Goal: Navigation & Orientation: Find specific page/section

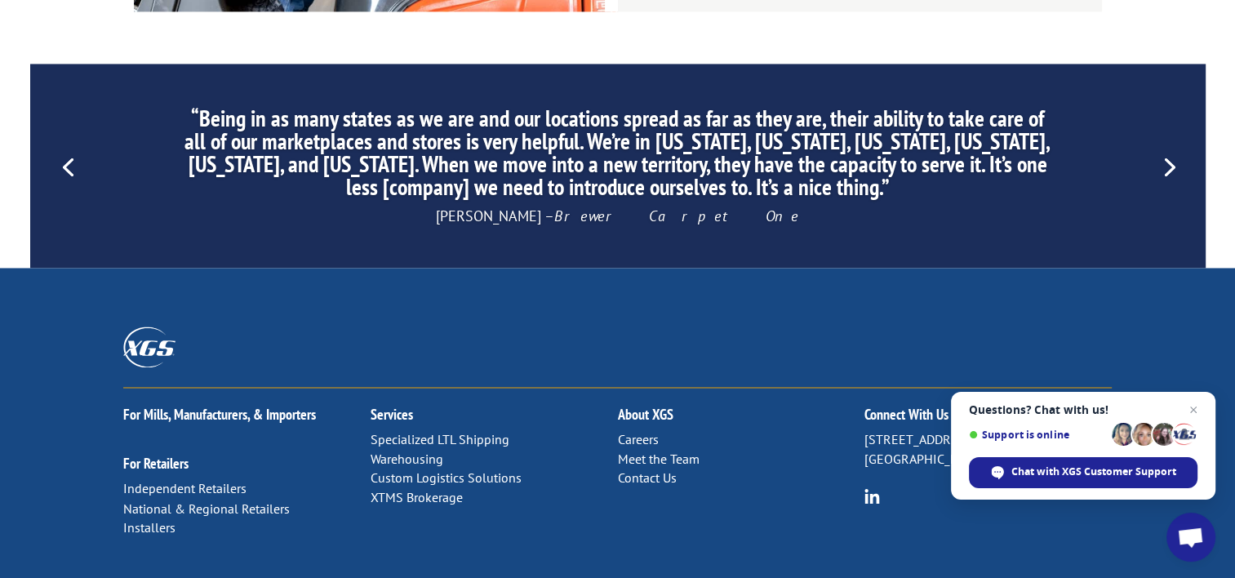
scroll to position [2611, 0]
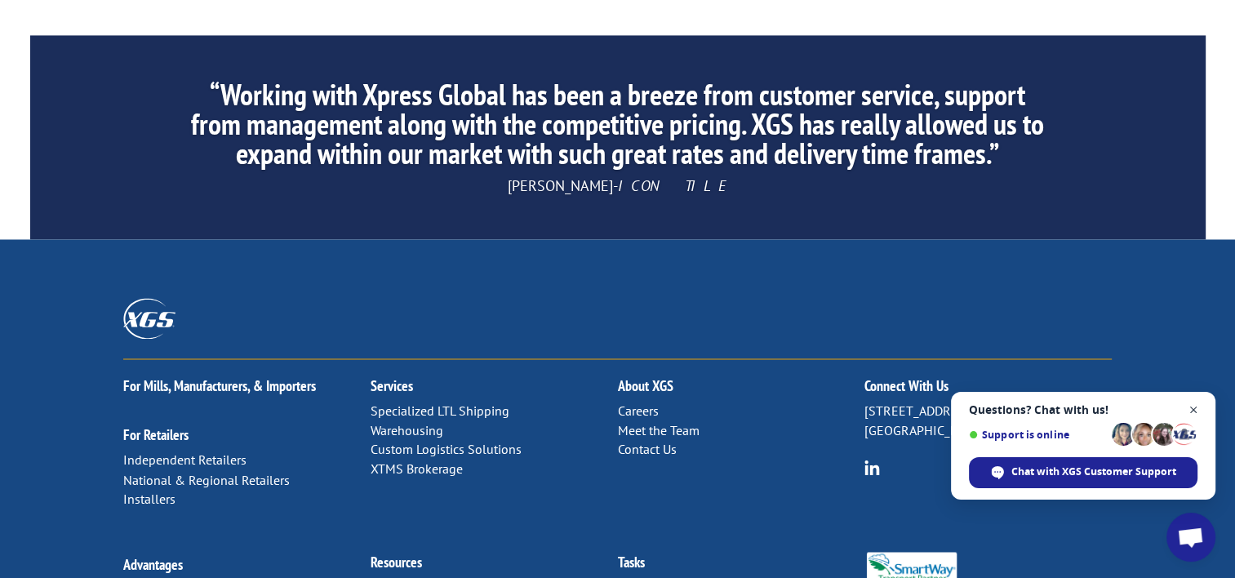
click at [1195, 410] on span "Open chat" at bounding box center [1193, 410] width 20 height 20
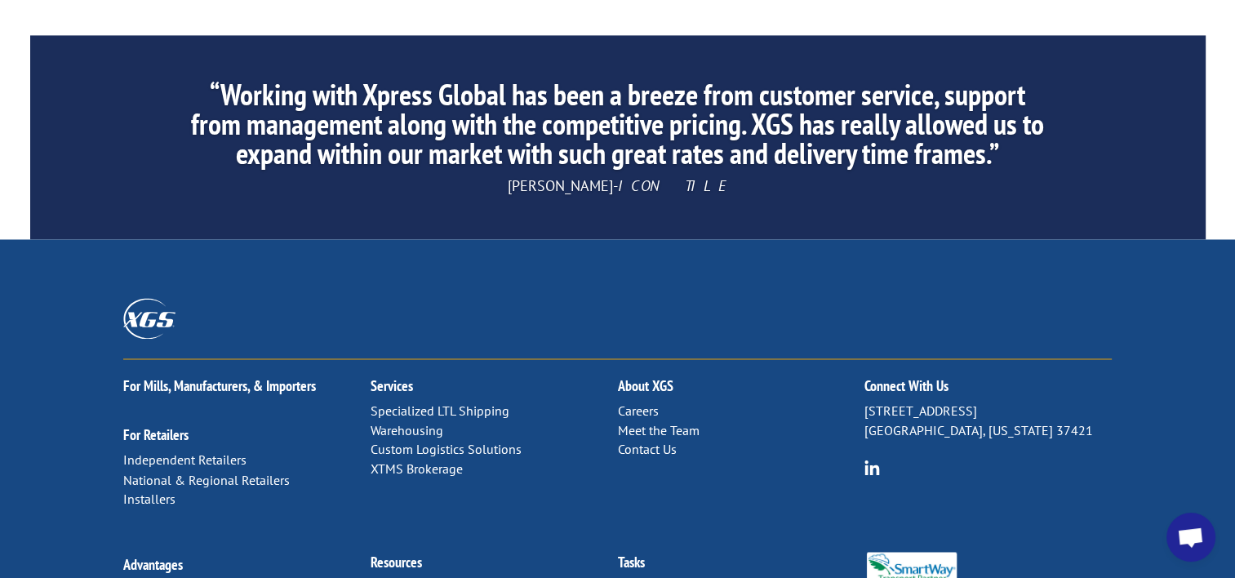
click at [394, 402] on link "Specialized LTL Shipping" at bounding box center [439, 410] width 139 height 16
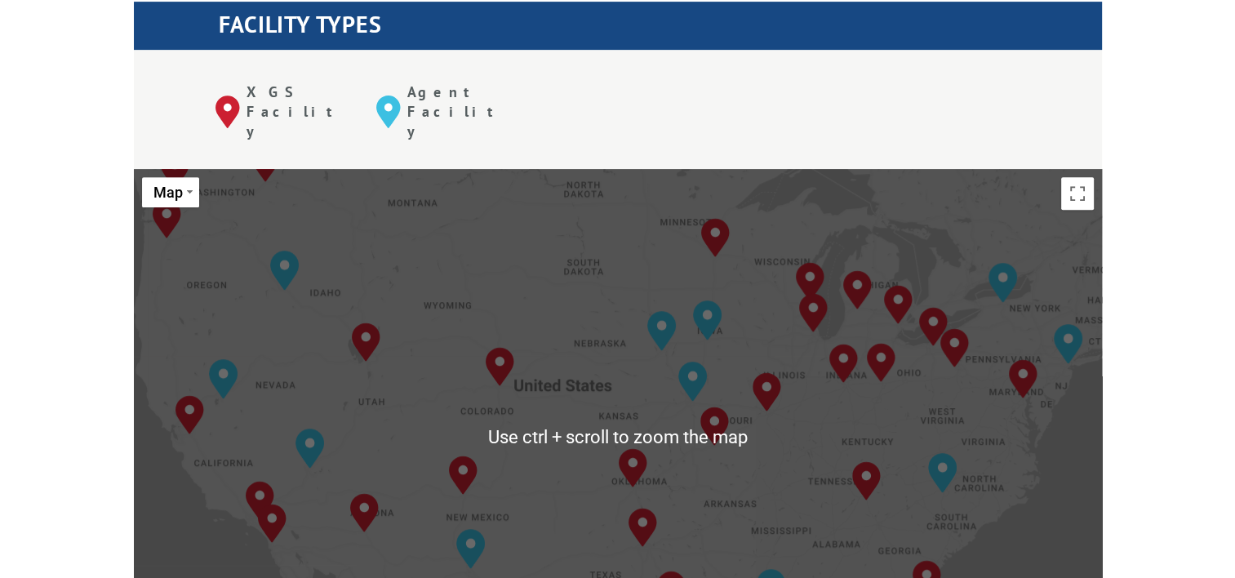
scroll to position [653, 0]
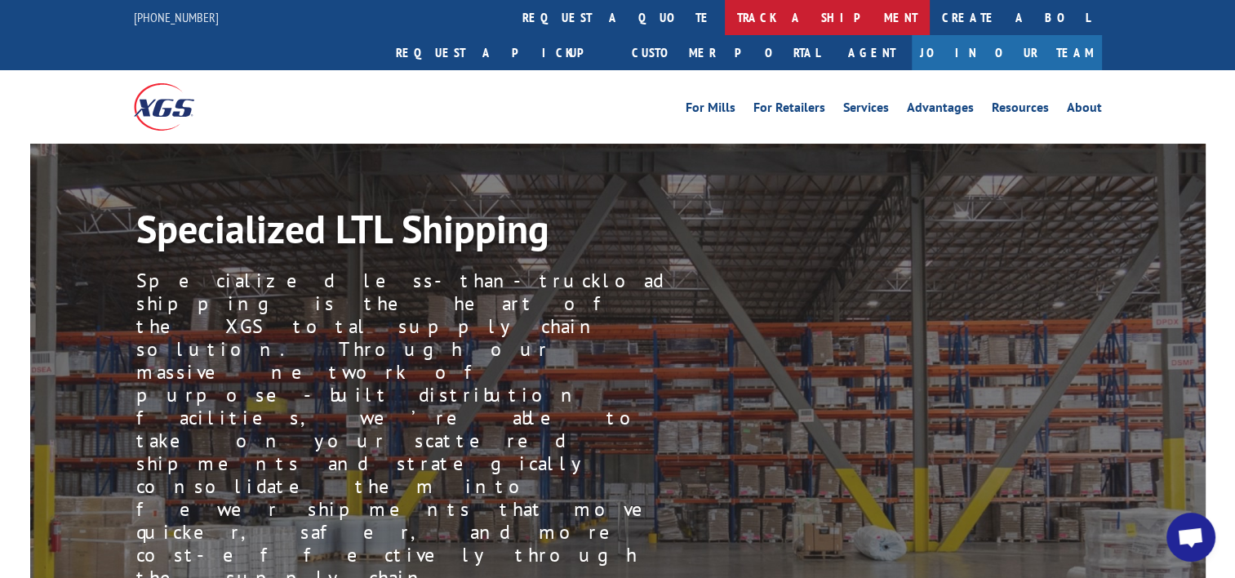
click at [725, 16] on link "track a shipment" at bounding box center [827, 17] width 205 height 35
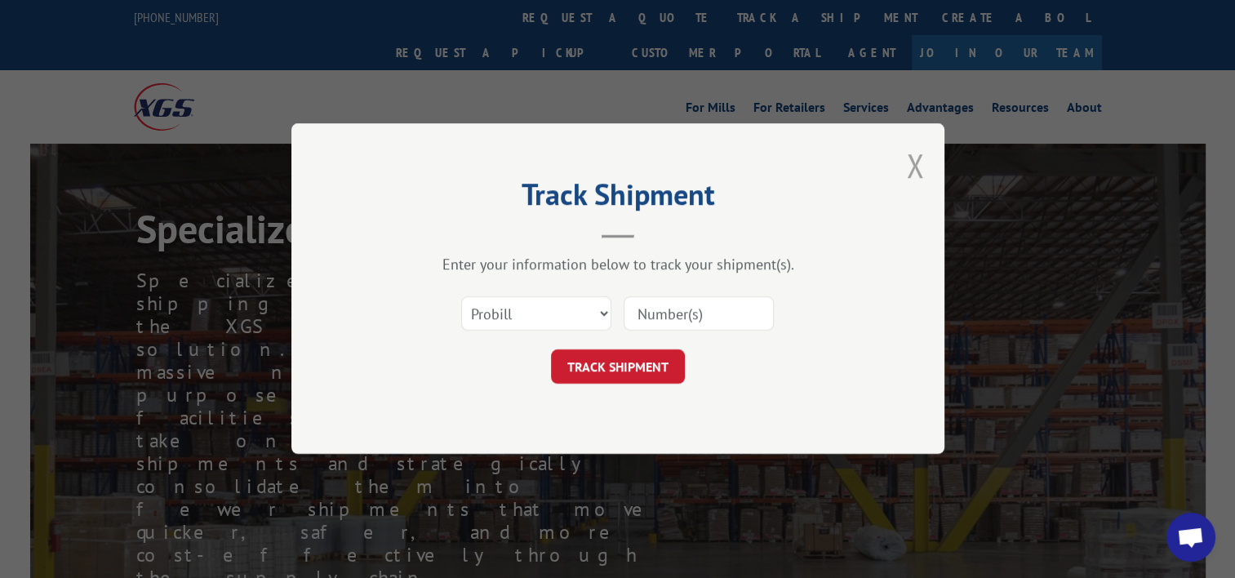
click at [914, 161] on button "Close modal" at bounding box center [915, 165] width 18 height 43
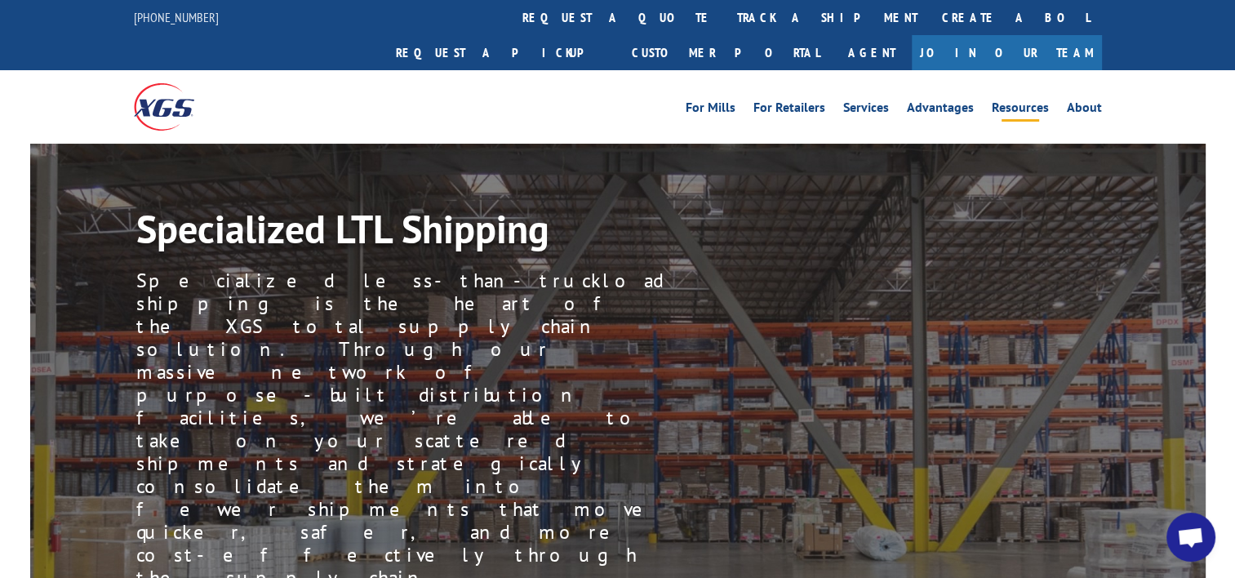
click at [1022, 101] on link "Resources" at bounding box center [1020, 110] width 57 height 18
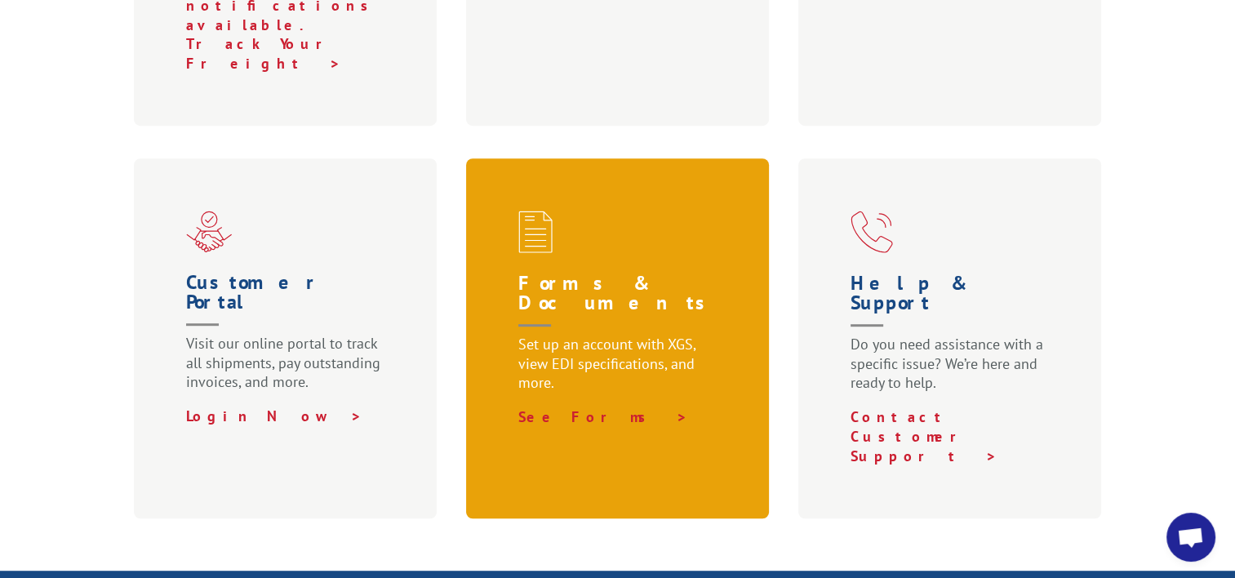
scroll to position [734, 0]
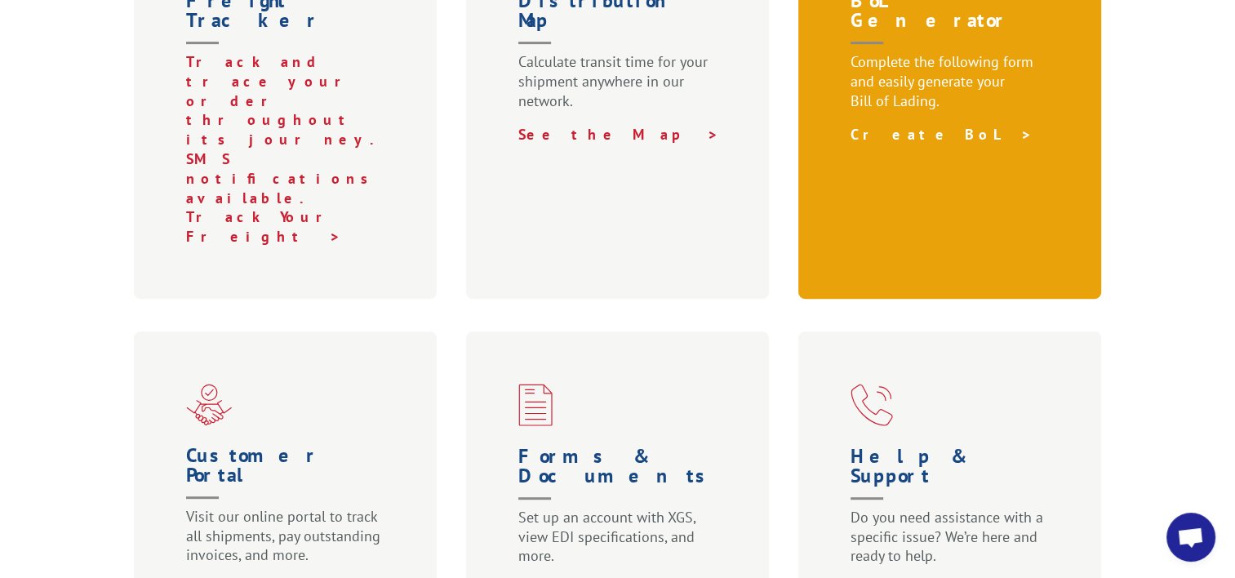
click at [877, 125] on link "Create BoL >" at bounding box center [941, 134] width 182 height 19
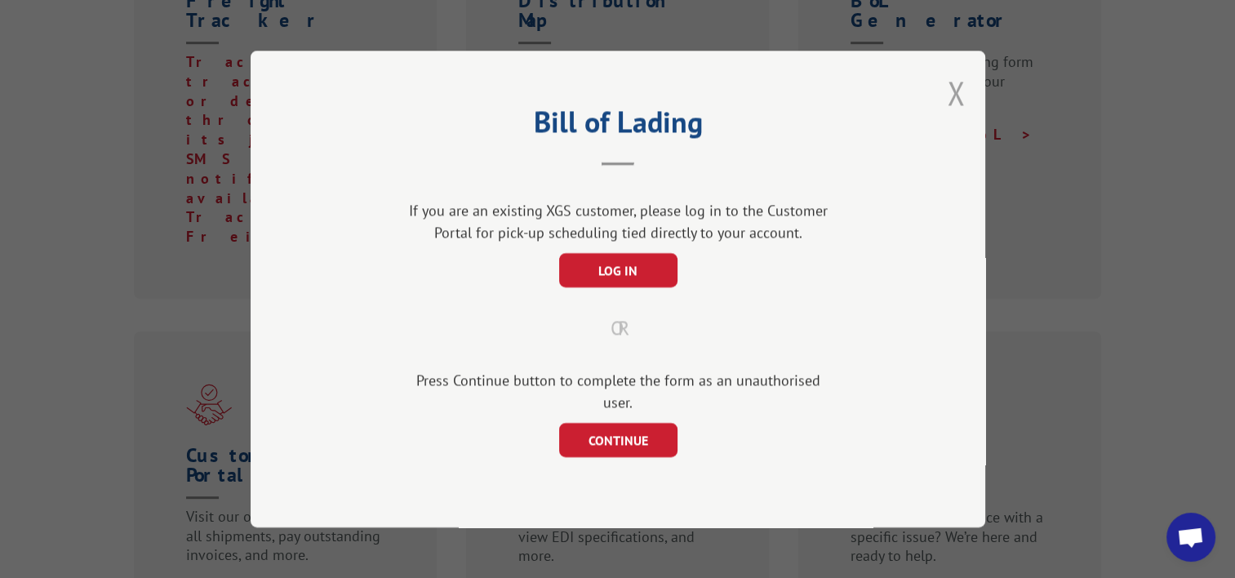
click at [954, 99] on button "Close modal" at bounding box center [956, 92] width 18 height 43
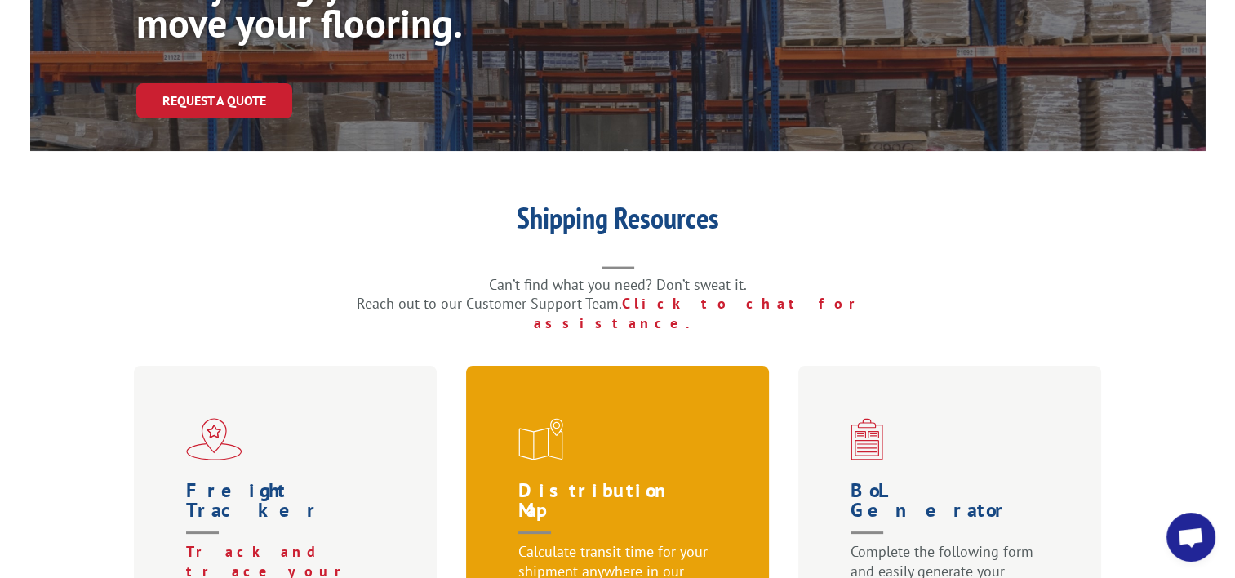
scroll to position [0, 0]
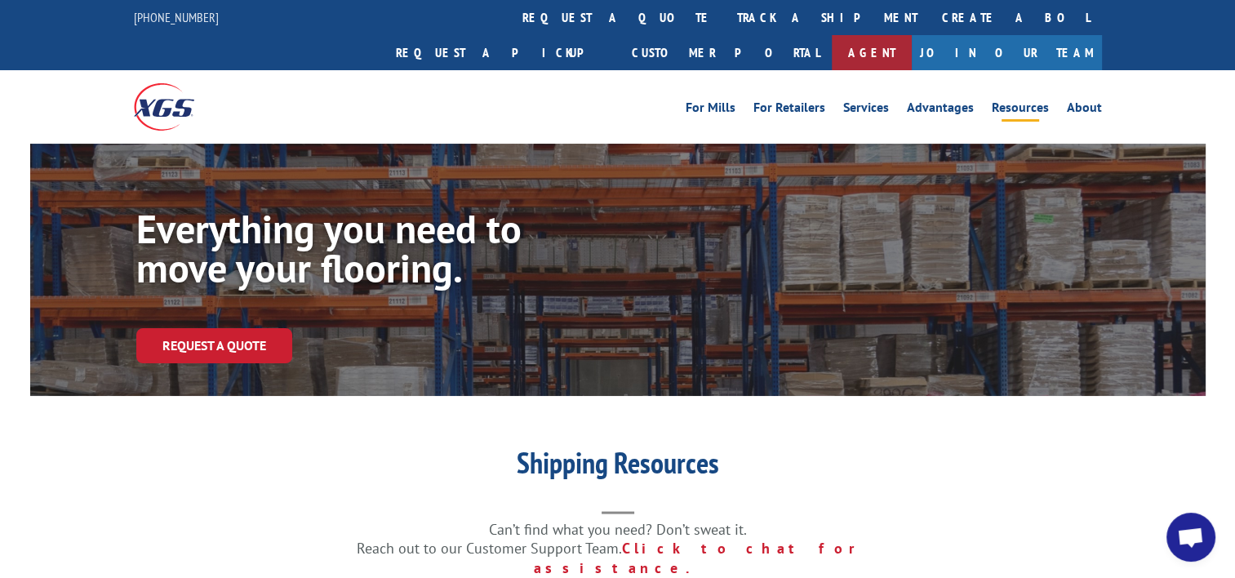
click at [912, 35] on link "Agent" at bounding box center [872, 52] width 80 height 35
click at [1077, 101] on link "About" at bounding box center [1084, 110] width 35 height 18
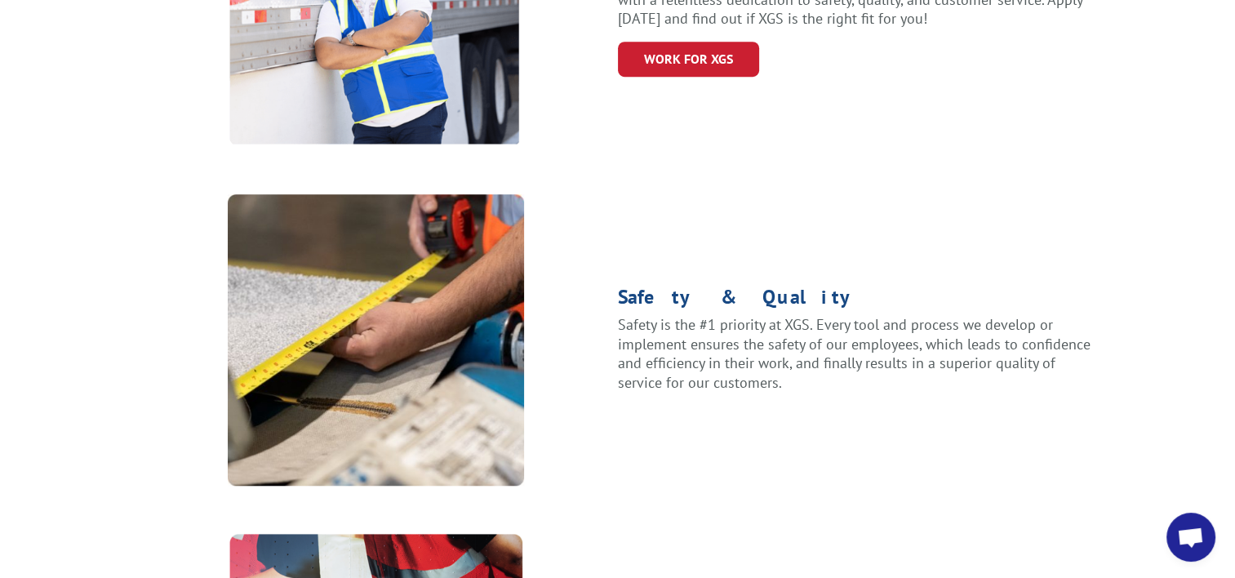
scroll to position [898, 0]
